Goal: Information Seeking & Learning: Learn about a topic

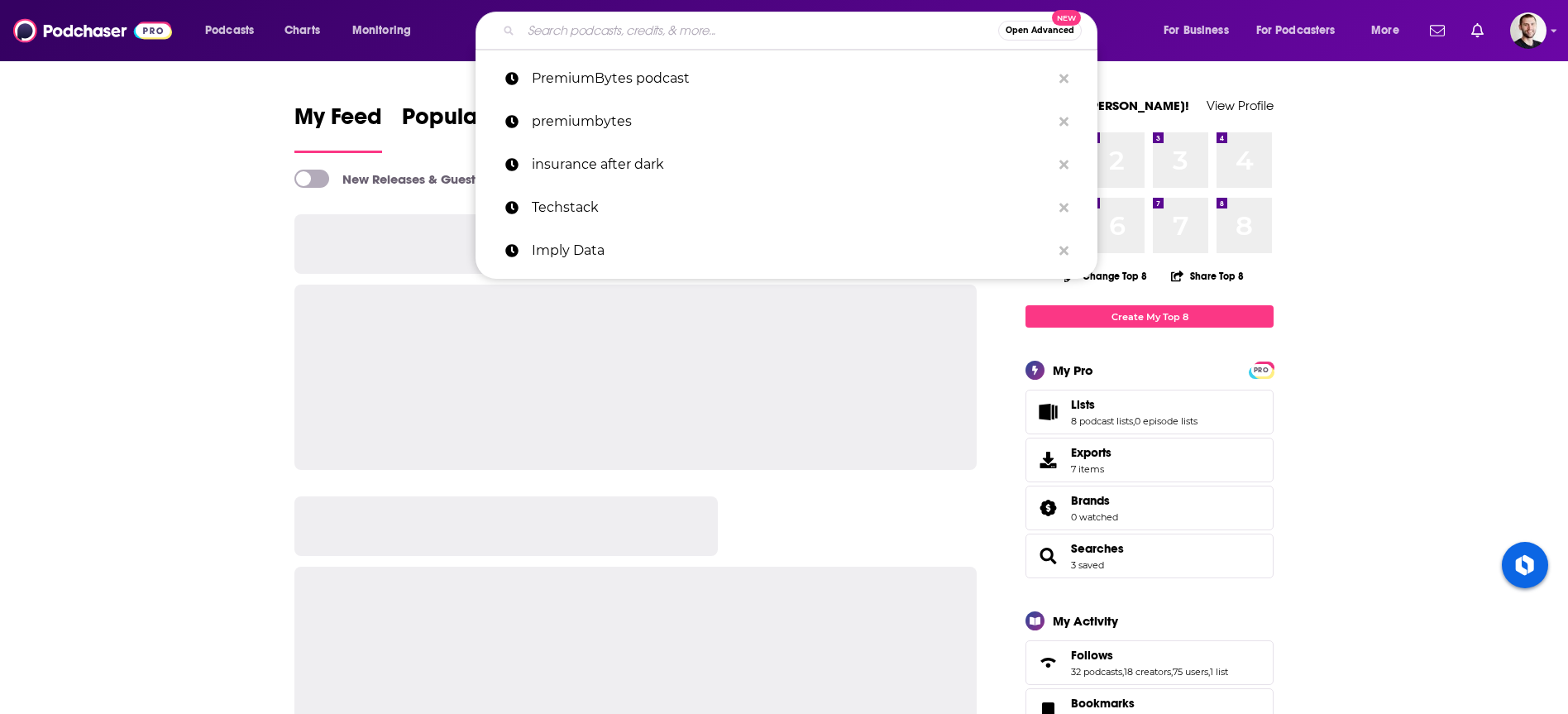
click at [732, 29] on input "Search podcasts, credits, & more..." at bounding box center [760, 30] width 477 height 26
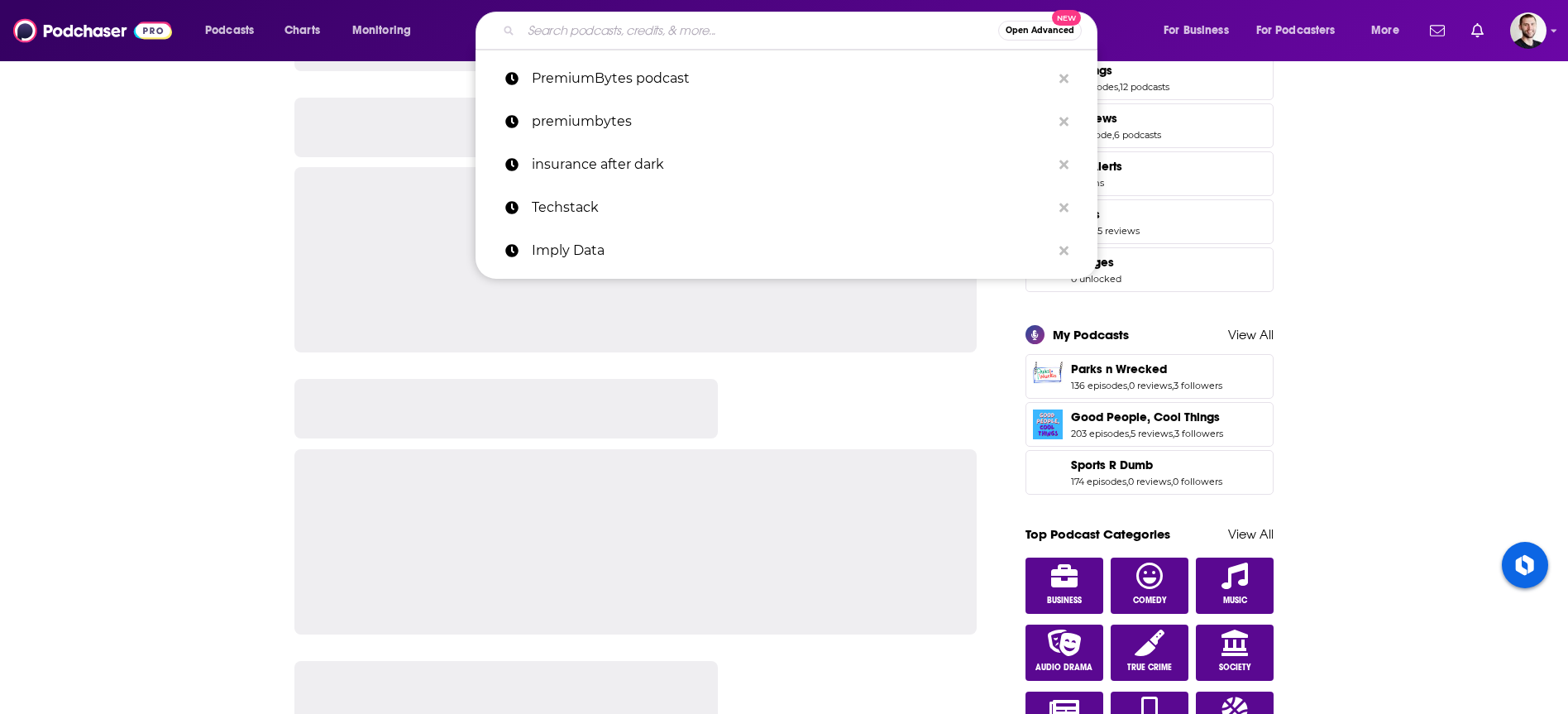
scroll to position [681, 0]
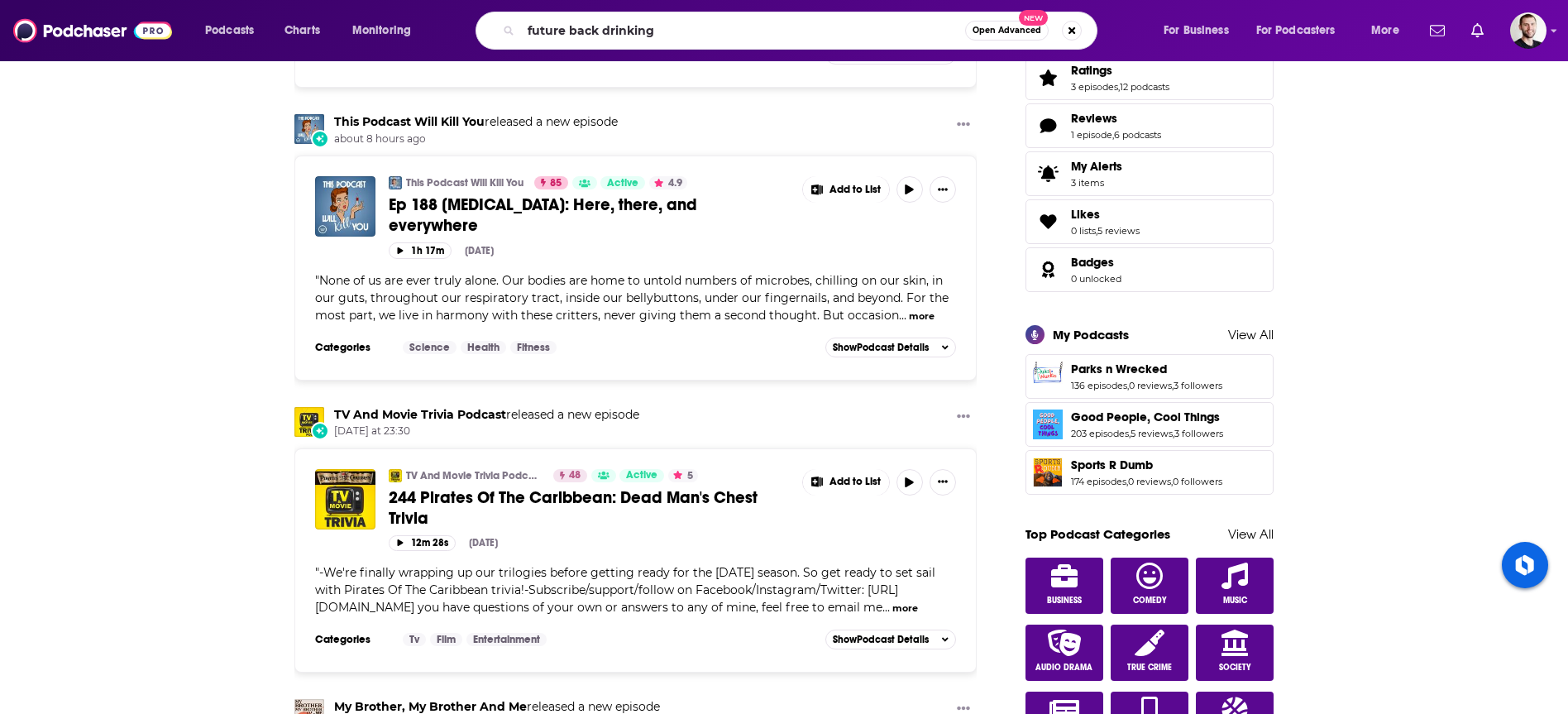
type input "future back drinking"
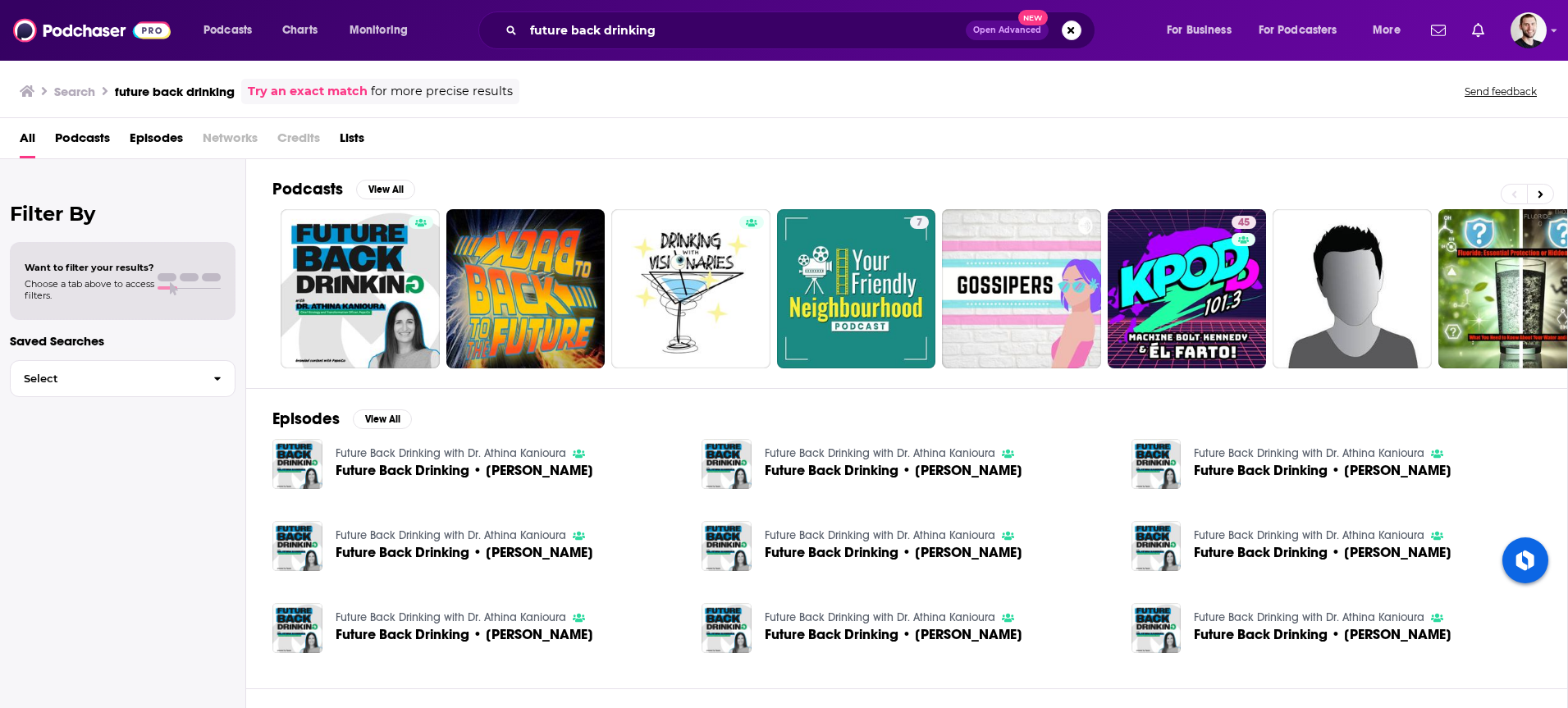
click at [446, 474] on span "Future Back Drinking • [PERSON_NAME]" at bounding box center [465, 470] width 257 height 14
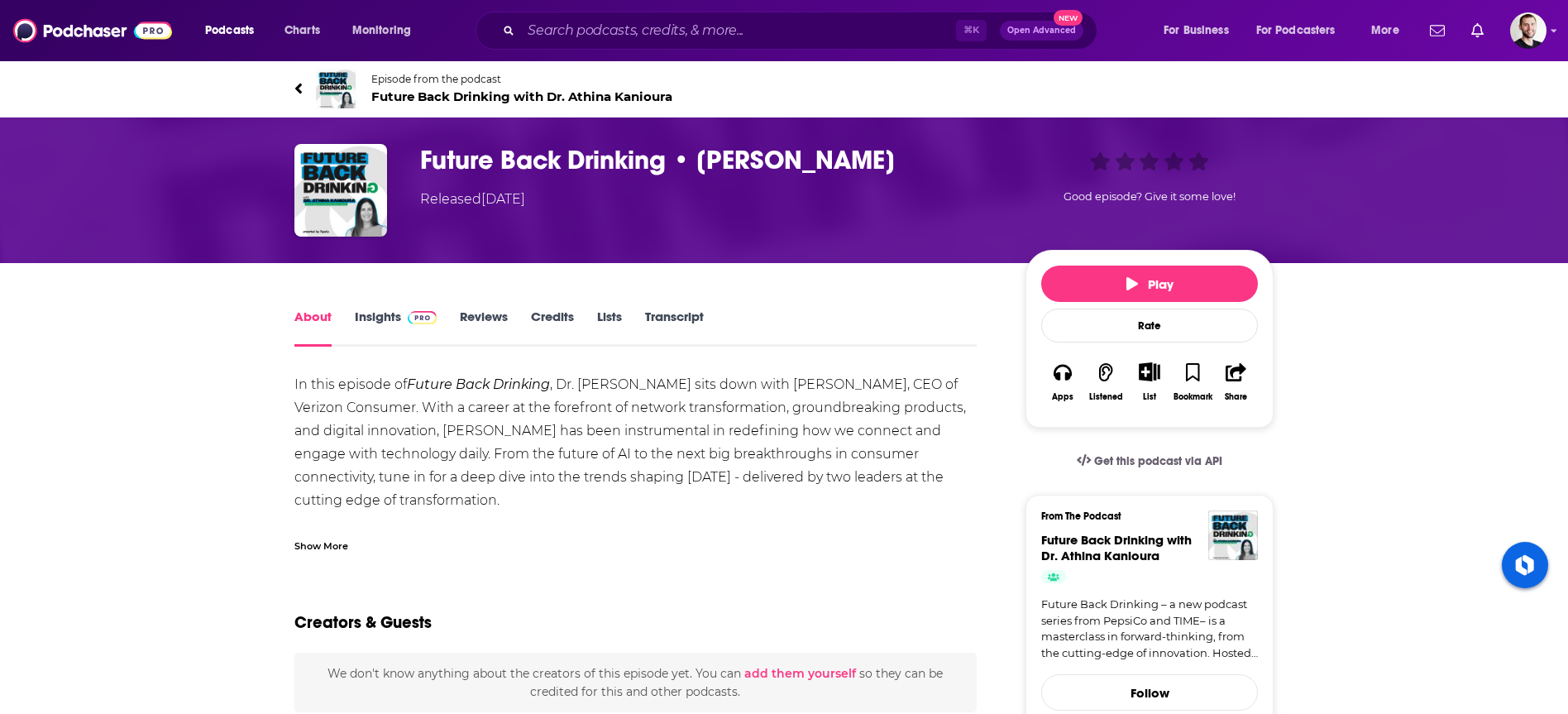
click at [389, 322] on link "Insights" at bounding box center [396, 328] width 82 height 38
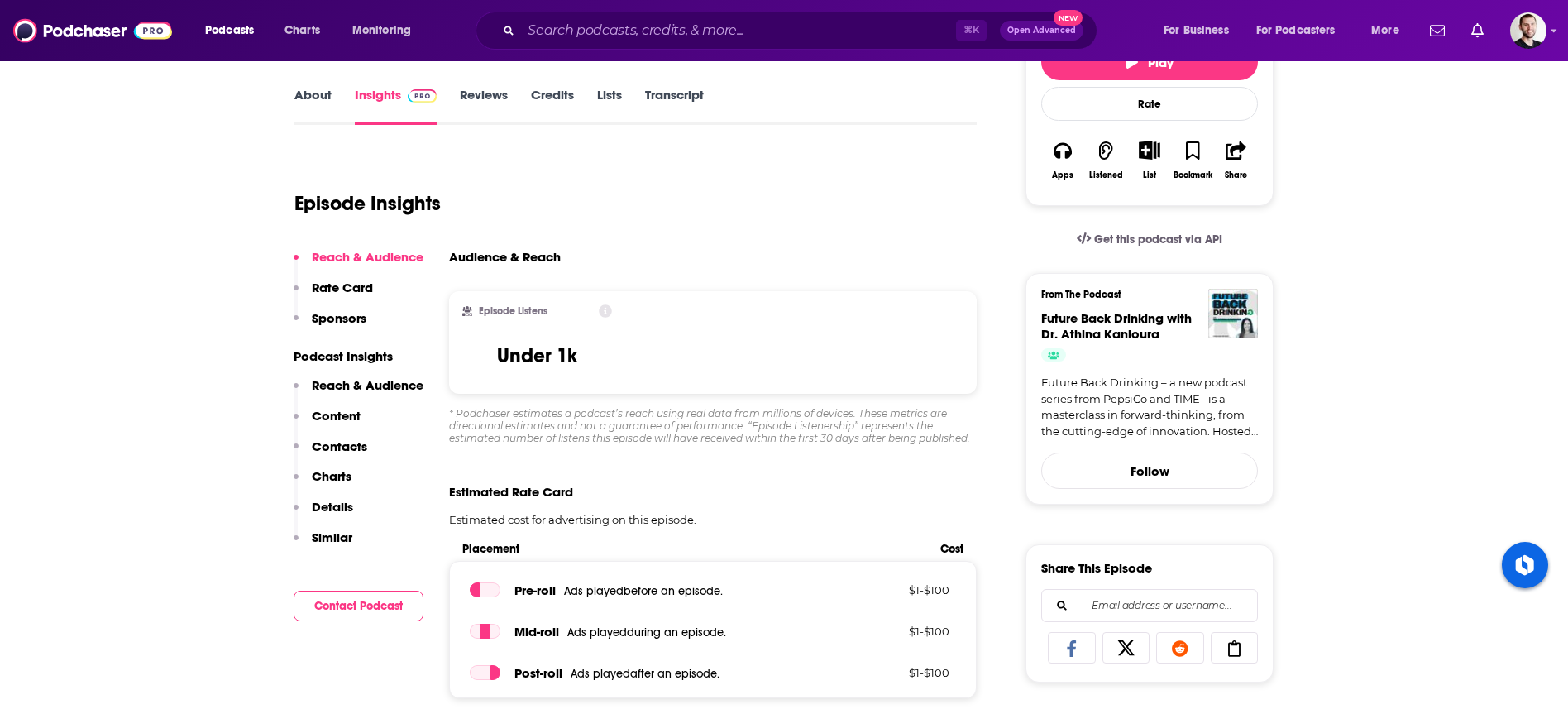
scroll to position [264, 0]
